Goal: Information Seeking & Learning: Learn about a topic

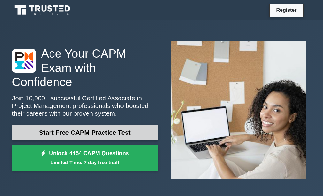
click at [81, 127] on link "Start Free CAPM Practice Test" at bounding box center [85, 132] width 146 height 15
